Goal: Task Accomplishment & Management: Manage account settings

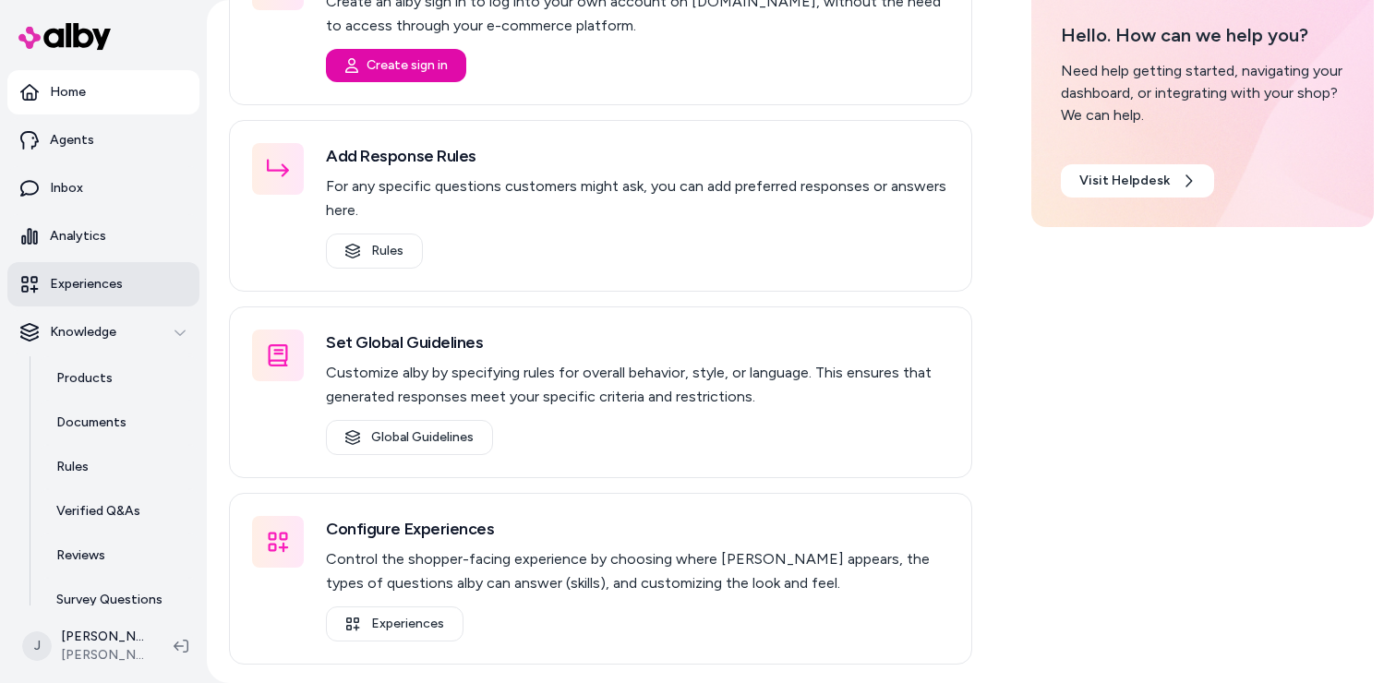
scroll to position [65, 0]
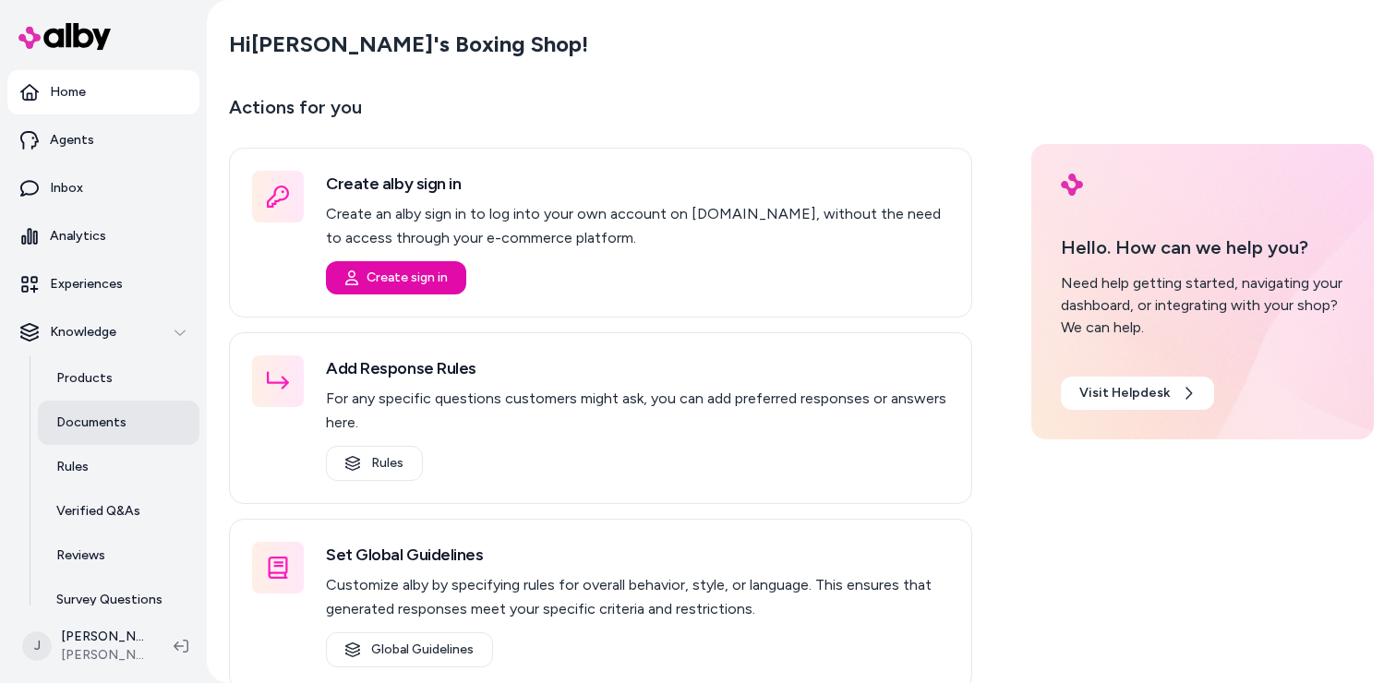
scroll to position [65, 0]
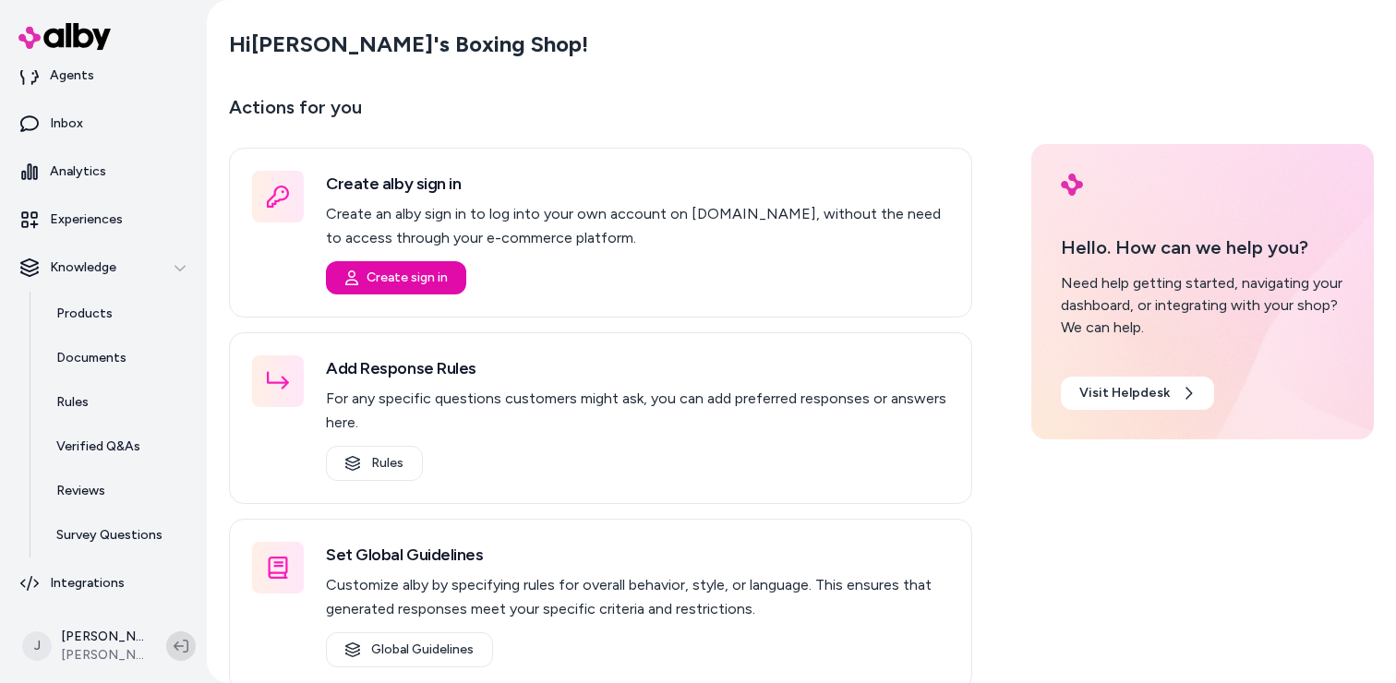
click at [178, 651] on icon at bounding box center [181, 646] width 15 height 15
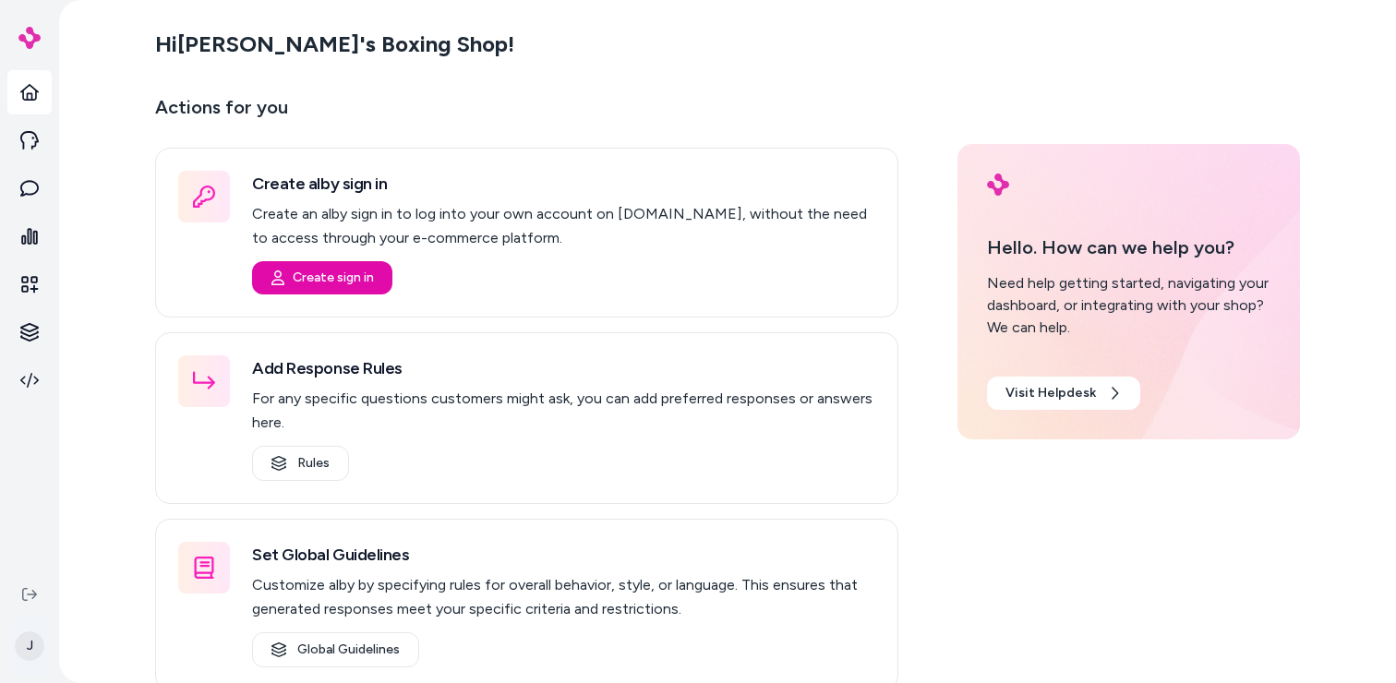
click at [28, 634] on html "J Hi [PERSON_NAME]'s Boxing Shop ! Actions for you Create alby sign in Create a…" at bounding box center [698, 341] width 1396 height 683
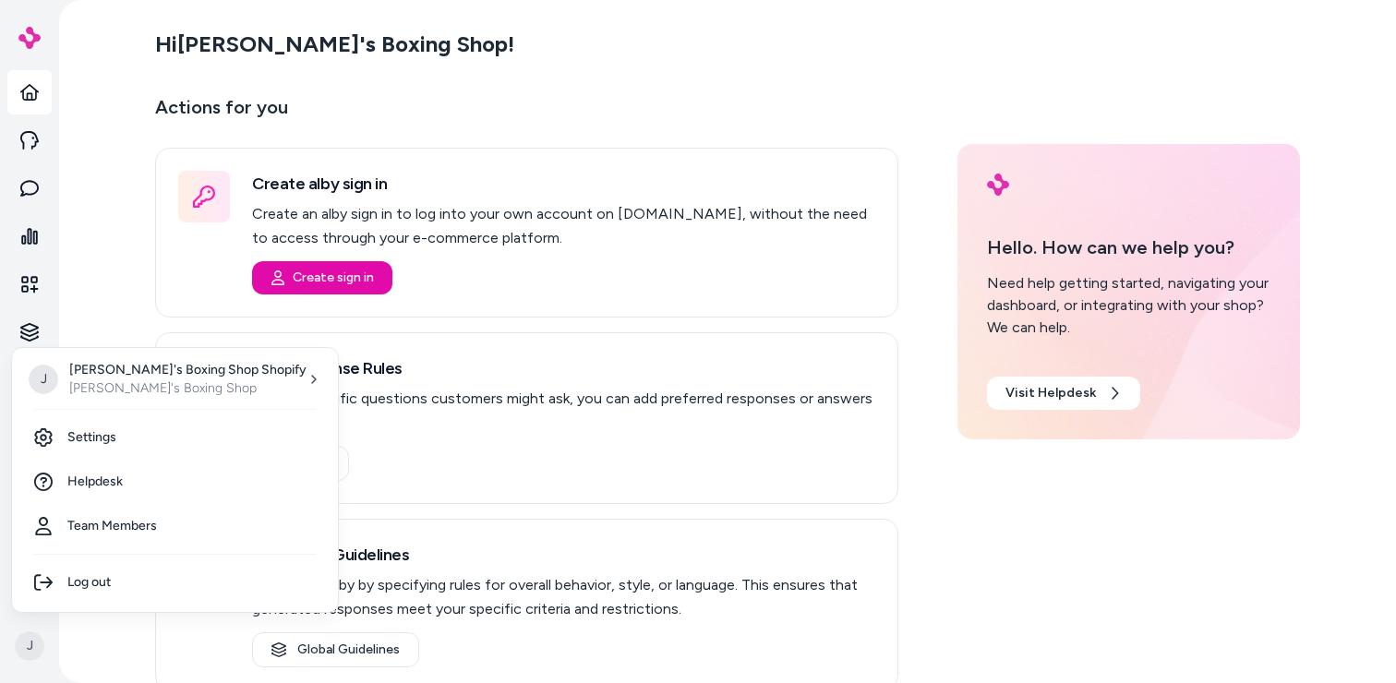
click at [146, 414] on div "[PERSON_NAME]'s Boxing Shop Shopify [PERSON_NAME]'s Boxing Shop Settings Helpde…" at bounding box center [175, 480] width 328 height 266
click at [146, 435] on link "Settings" at bounding box center [174, 437] width 311 height 44
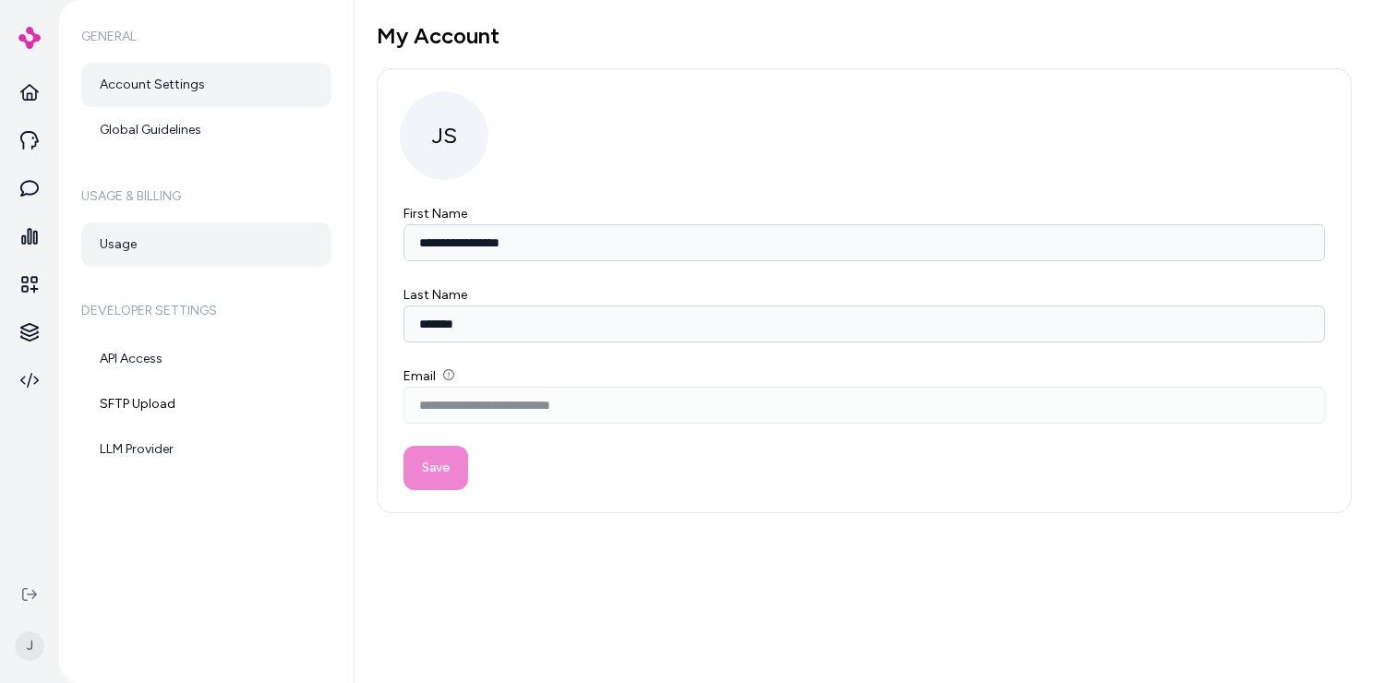
click at [123, 243] on link "Usage" at bounding box center [206, 244] width 250 height 44
